Goal: Book appointment/travel/reservation

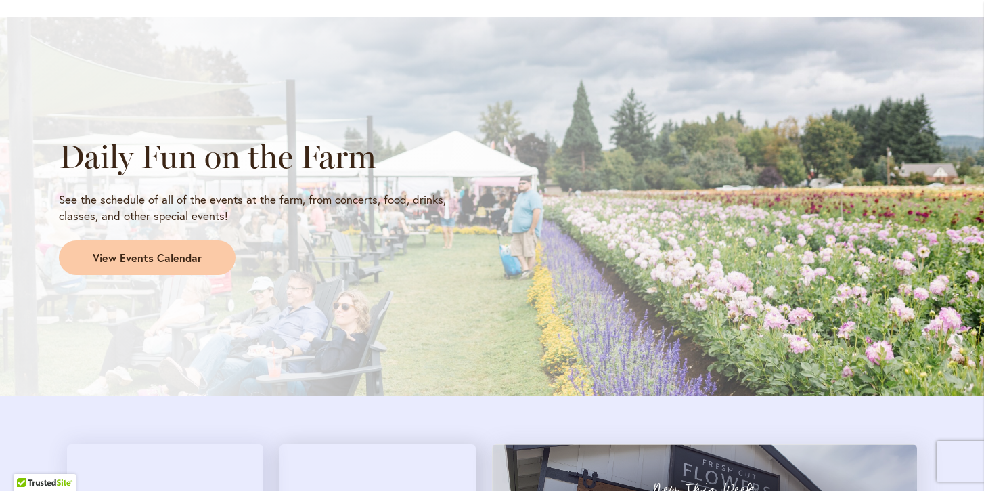
scroll to position [1062, 0]
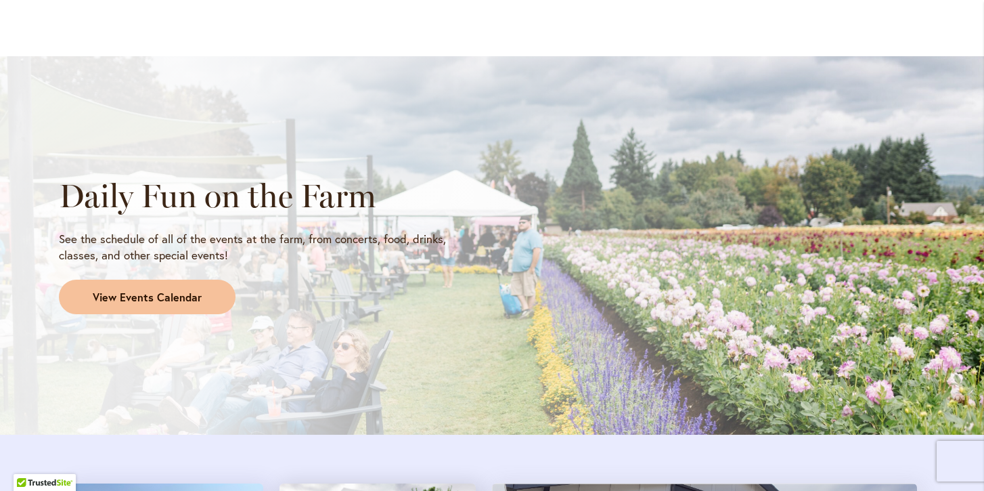
click at [146, 292] on span "View Events Calendar" at bounding box center [147, 298] width 109 height 16
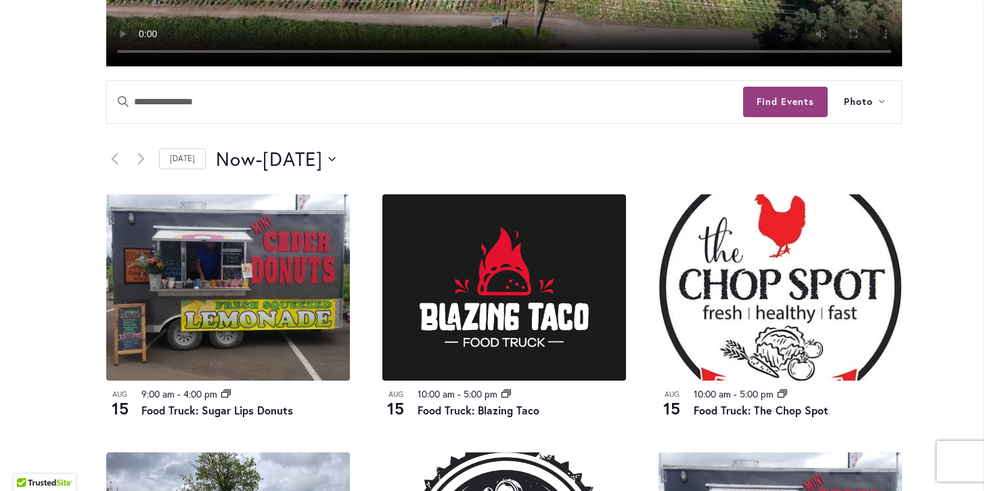
scroll to position [558, 0]
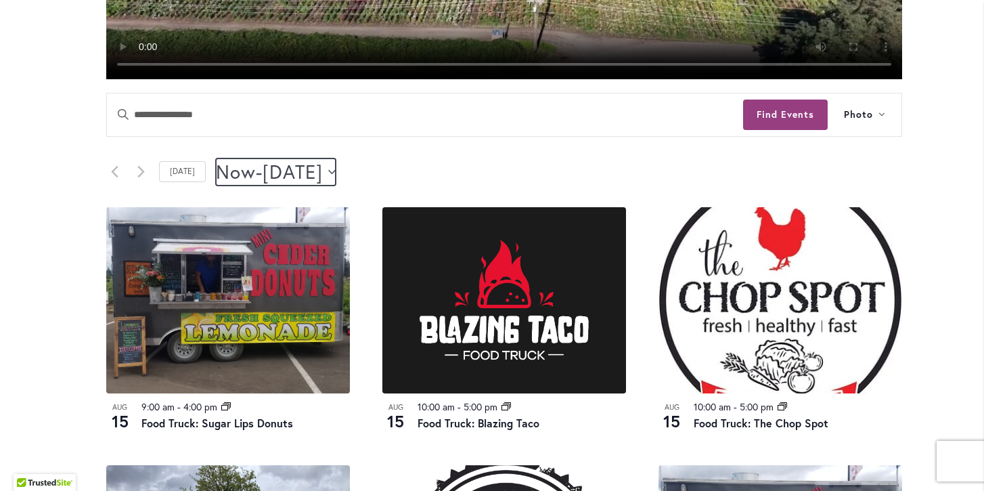
click at [336, 170] on icon "Click to toggle datepicker" at bounding box center [331, 171] width 7 height 5
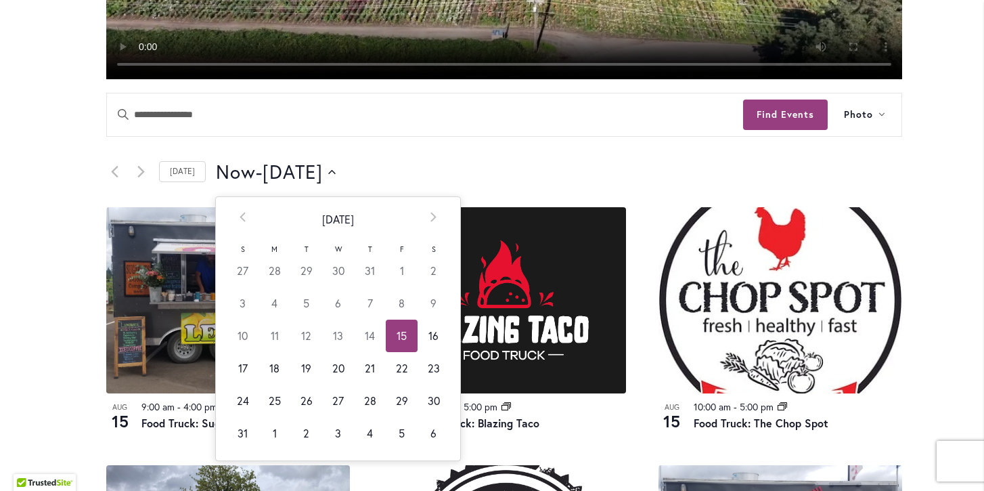
click at [235, 364] on td "17" at bounding box center [243, 368] width 32 height 33
type input "*********"
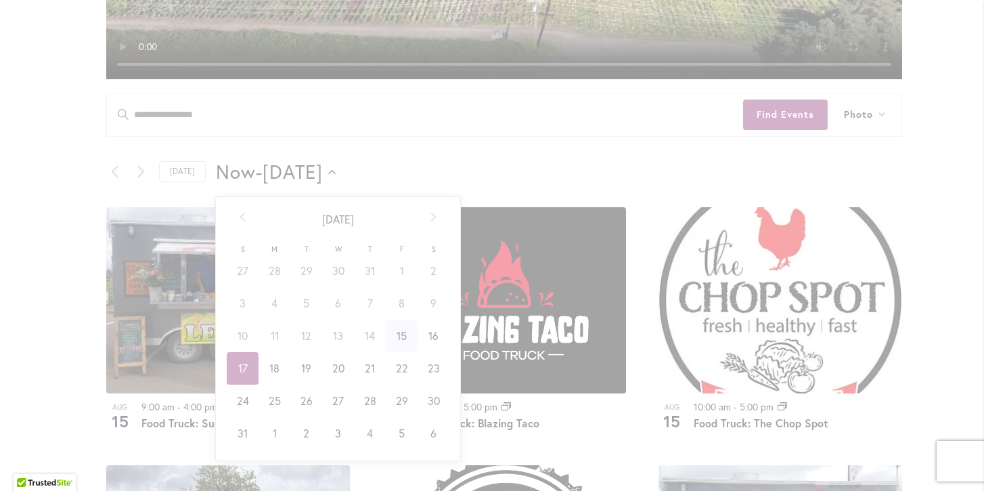
scroll to position [0, 53]
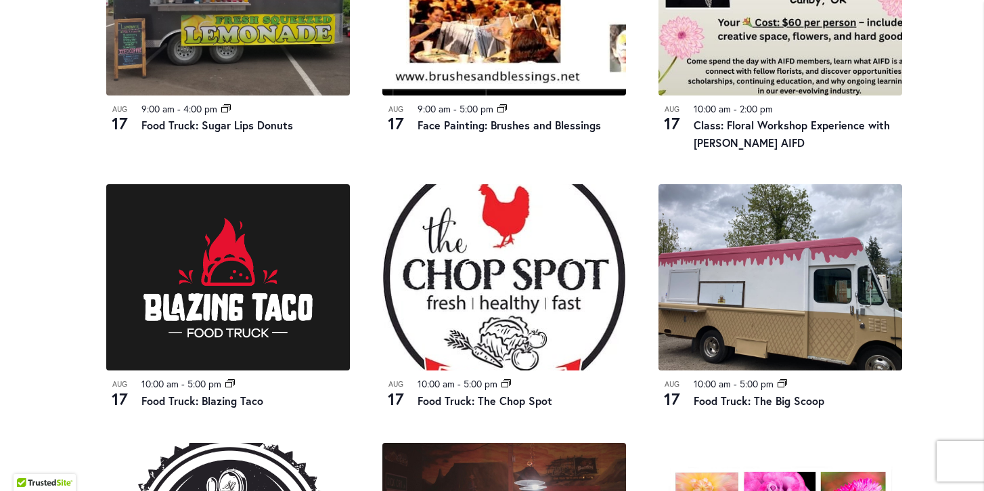
scroll to position [863, 0]
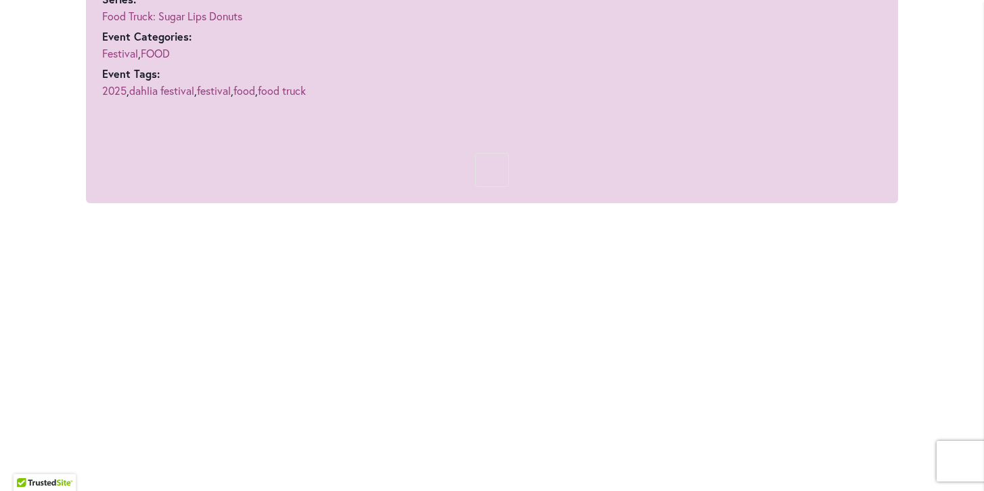
scroll to position [951, 0]
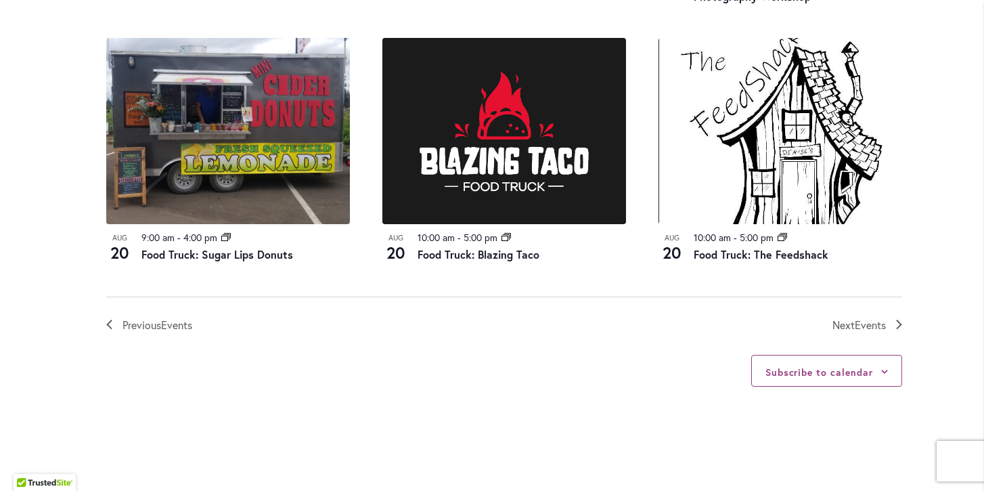
scroll to position [1563, 0]
